Goal: Entertainment & Leisure: Consume media (video, audio)

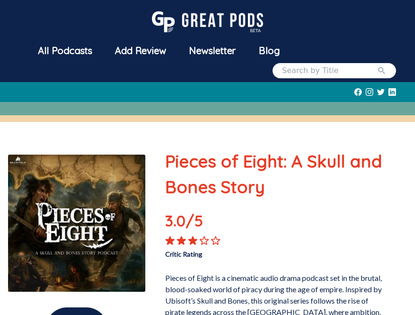
click at [174, 17] on img at bounding box center [207, 21] width 111 height 21
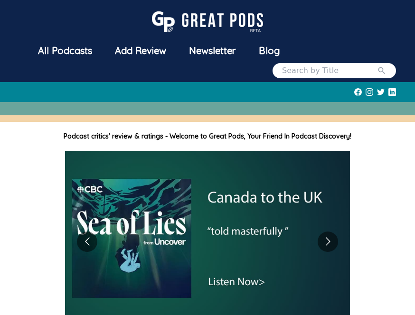
click at [49, 45] on div "All Podcasts" at bounding box center [65, 50] width 77 height 25
click at [58, 50] on div "All Podcasts" at bounding box center [65, 50] width 77 height 25
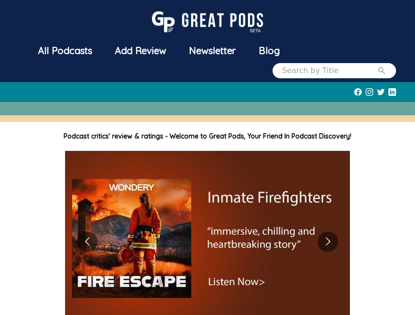
click at [61, 38] on div "All Podcasts" at bounding box center [65, 50] width 77 height 25
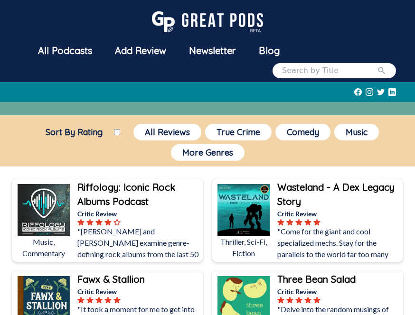
click at [233, 160] on button "More Genres" at bounding box center [208, 152] width 74 height 17
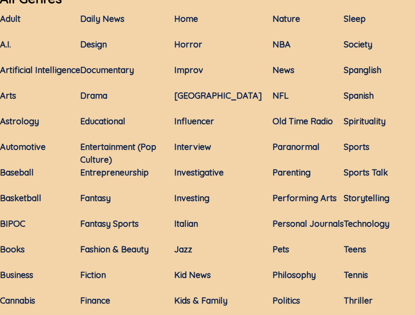
scroll to position [182, 0]
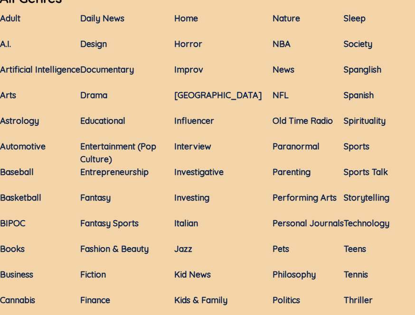
click at [95, 95] on link "Drama" at bounding box center [93, 95] width 27 height 11
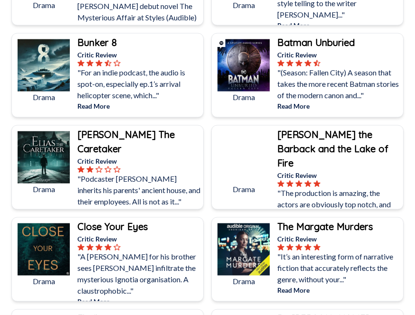
scroll to position [1526, 0]
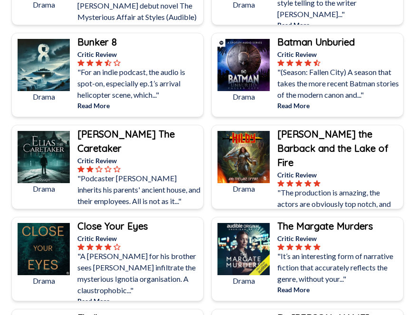
click at [48, 80] on img at bounding box center [44, 65] width 52 height 52
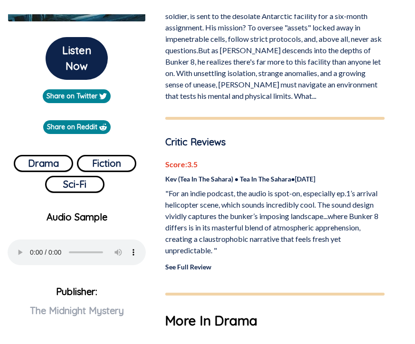
scroll to position [285, 0]
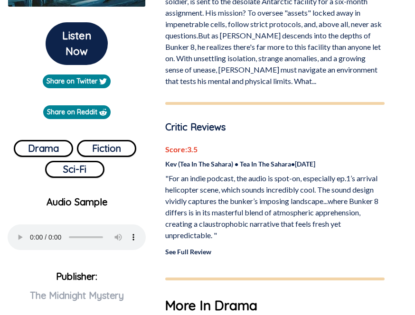
click at [81, 47] on button "Listen Now" at bounding box center [77, 43] width 62 height 43
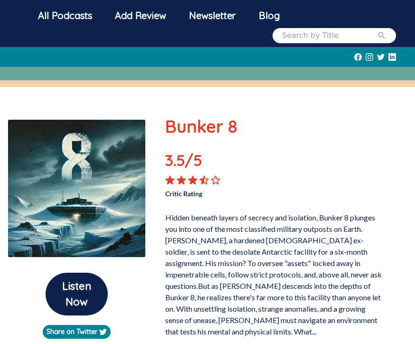
scroll to position [0, 0]
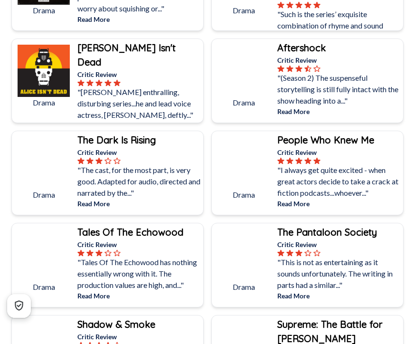
scroll to position [2803, 0]
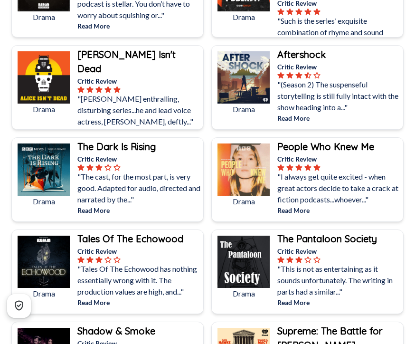
click at [40, 89] on img at bounding box center [44, 77] width 52 height 52
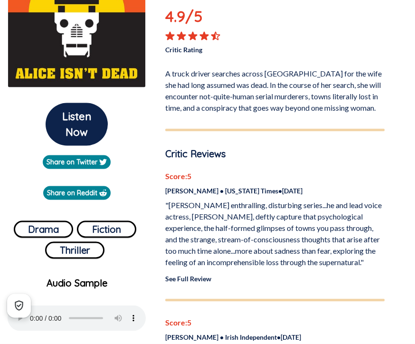
scroll to position [206, 0]
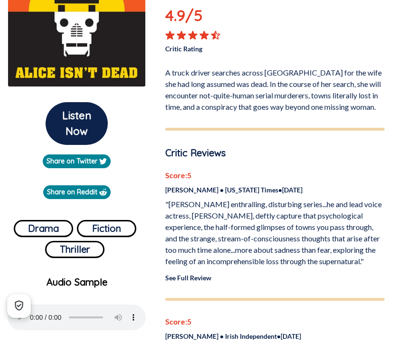
click at [73, 126] on button "Listen Now" at bounding box center [77, 123] width 62 height 43
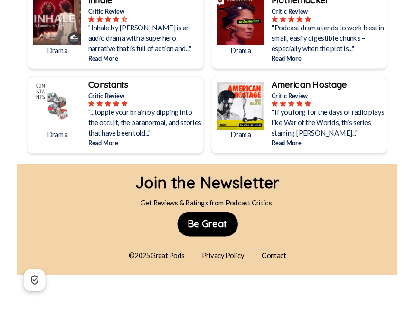
scroll to position [4627, 0]
